Goal: Information Seeking & Learning: Understand process/instructions

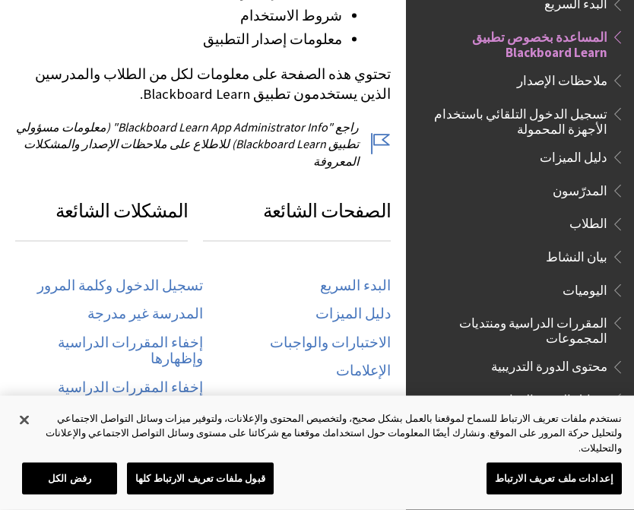
scroll to position [688, 0]
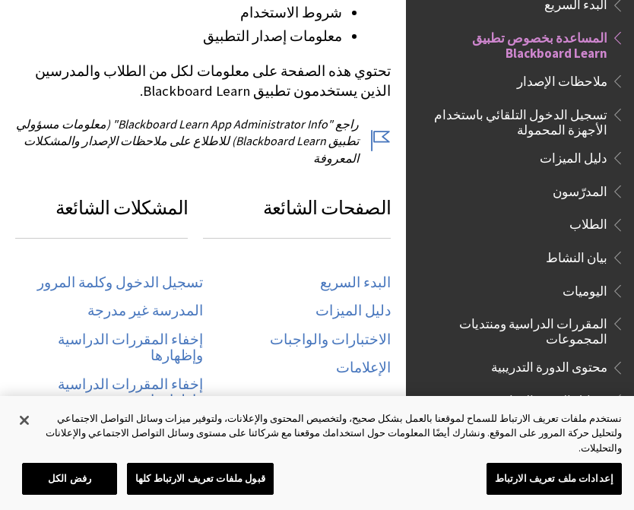
click at [107, 275] on link "تسجيل الدخول وكلمة المرور" at bounding box center [120, 283] width 166 height 17
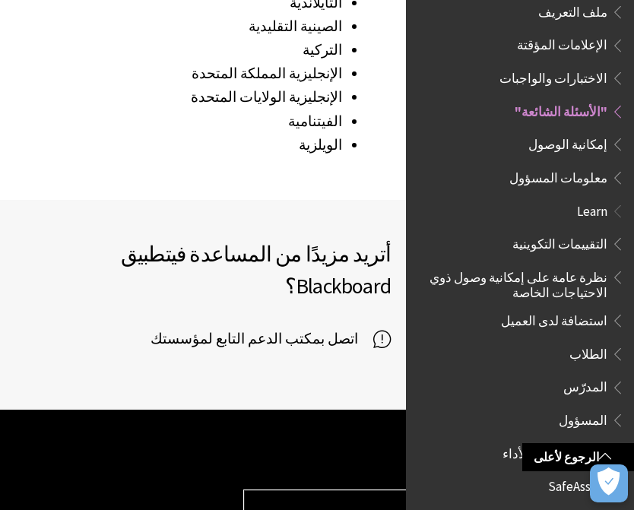
scroll to position [2492, 0]
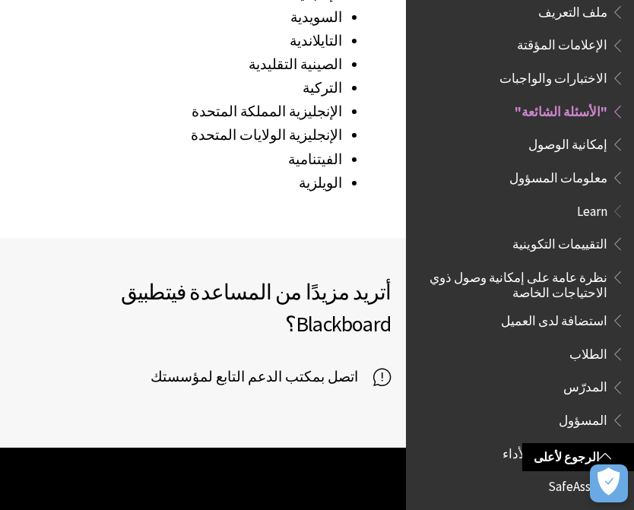
click at [208, 366] on span "اتصل بمكتب الدعم التابع لمؤسستك" at bounding box center [262, 377] width 223 height 23
click at [206, 366] on span "اتصل بمكتب الدعم التابع لمؤسستك" at bounding box center [262, 377] width 223 height 23
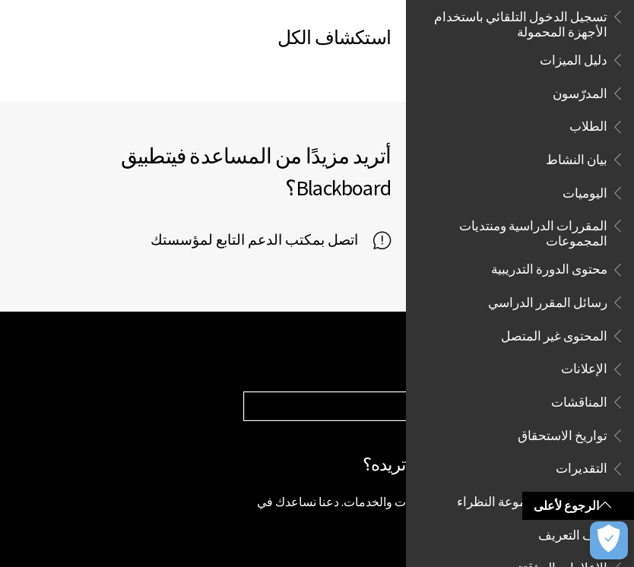
scroll to position [256, 0]
click at [564, 256] on span "محتوى الدورة التدريبية" at bounding box center [549, 266] width 116 height 21
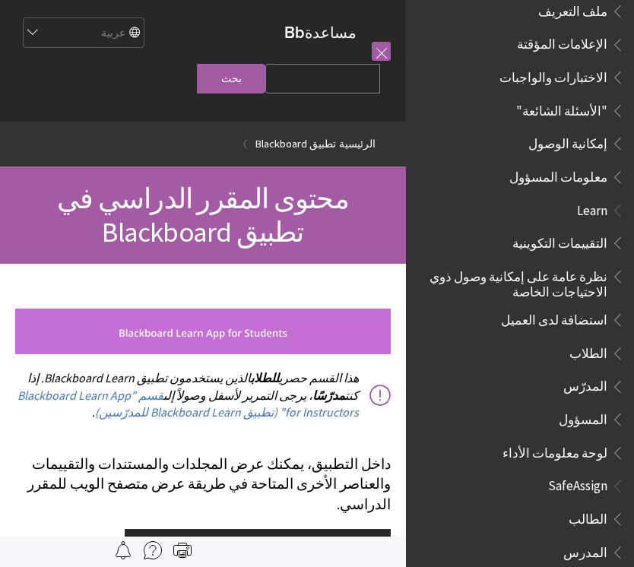
scroll to position [779, 0]
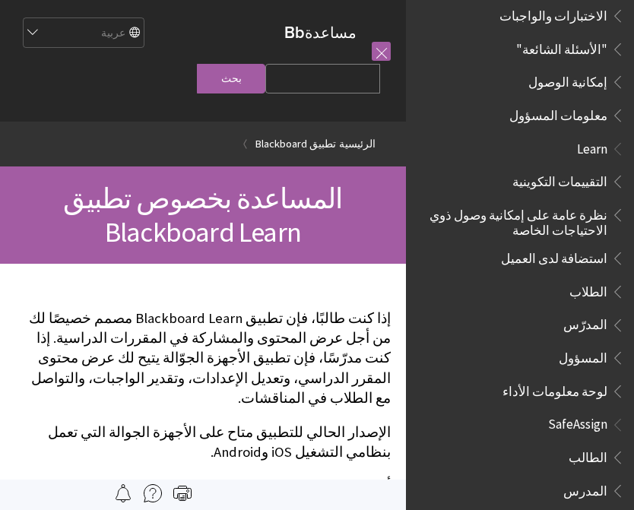
scroll to position [821, 0]
